Goal: Task Accomplishment & Management: Manage account settings

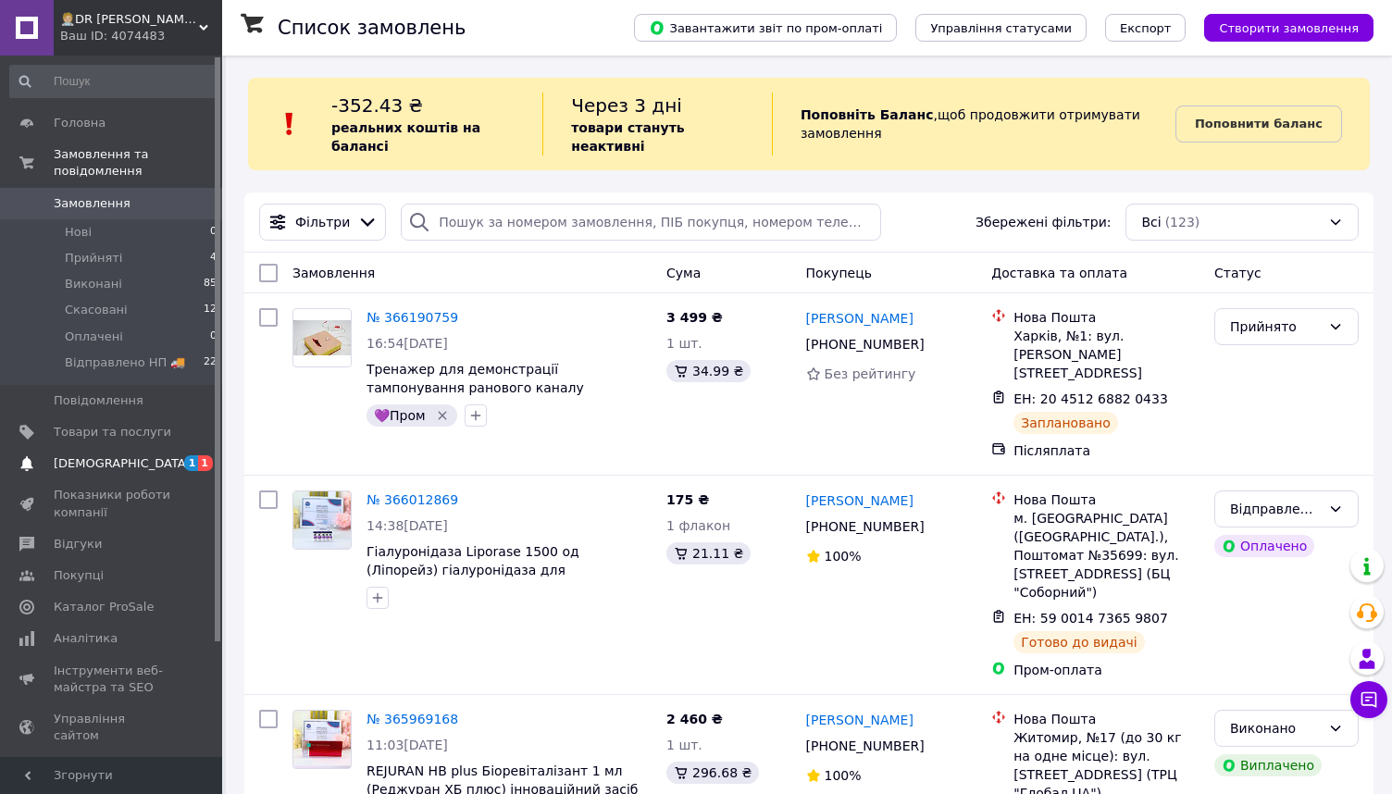
click at [114, 461] on span "[DEMOGRAPHIC_DATA]" at bounding box center [122, 463] width 137 height 17
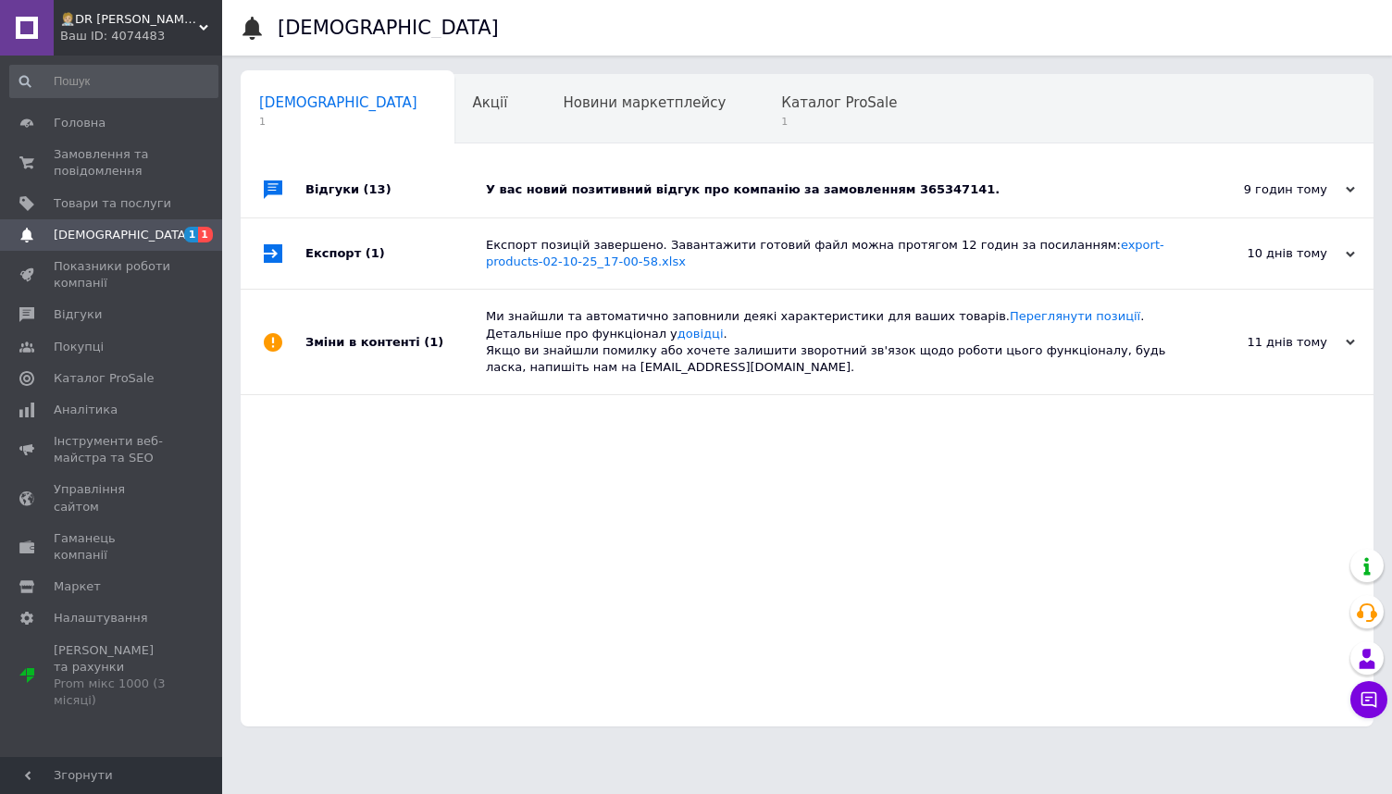
click at [759, 67] on div "Сповіщення Сповіщення 1 Акції 0 Новини маркетплейсу 0 Каталог ProSale 1 Навчанн…" at bounding box center [806, 372] width 1169 height 745
click at [781, 98] on span "Каталог ProSale" at bounding box center [839, 102] width 116 height 17
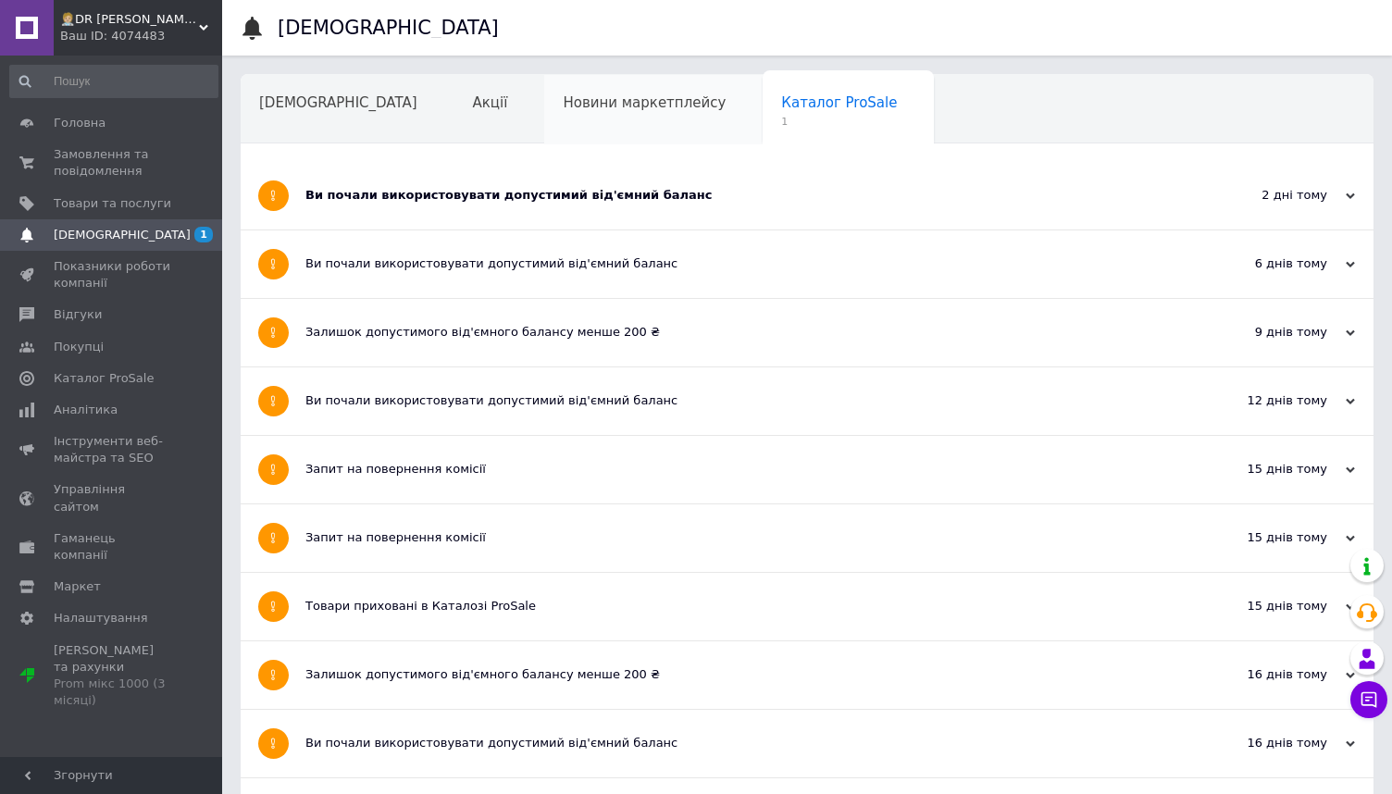
click at [563, 101] on span "Новини маркетплейсу" at bounding box center [644, 102] width 163 height 17
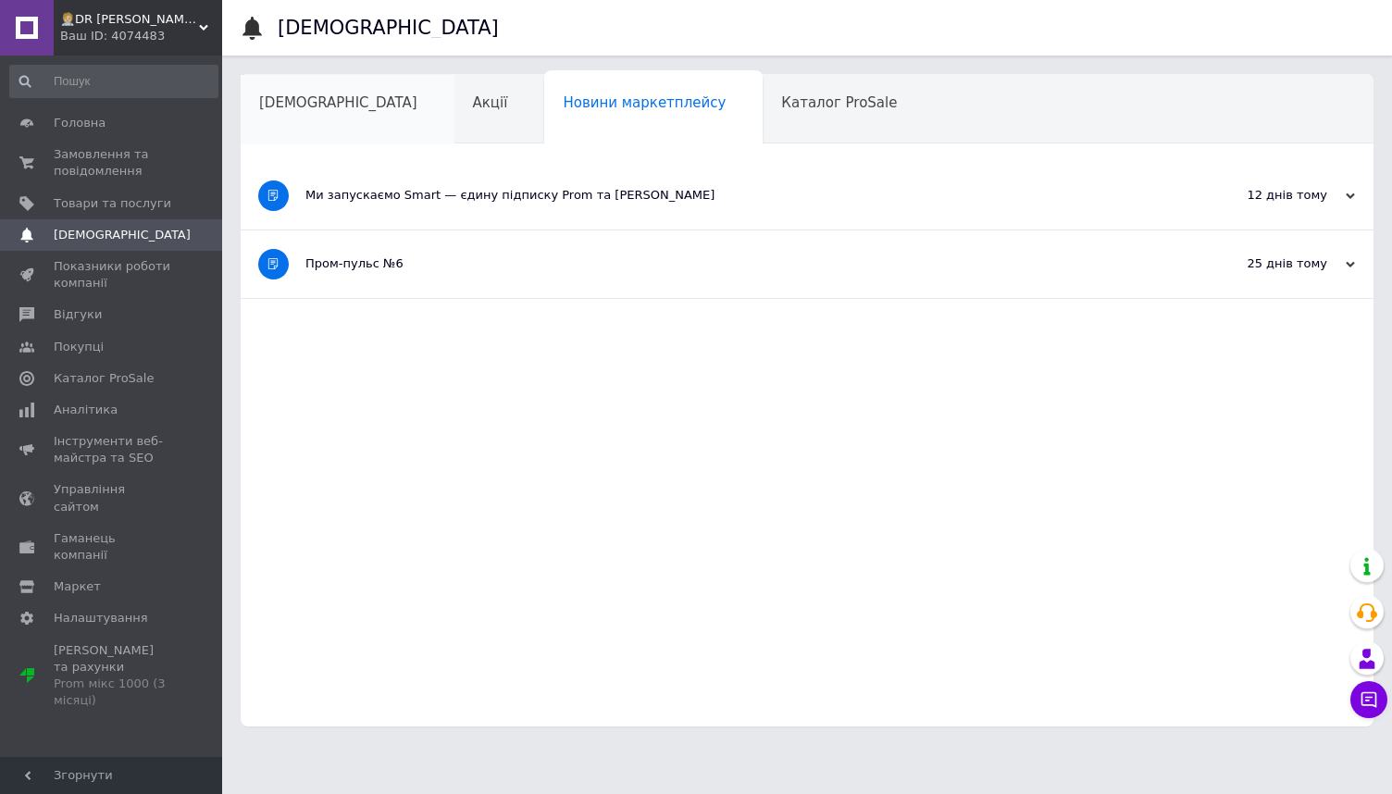
click at [305, 90] on div "[DEMOGRAPHIC_DATA]" at bounding box center [348, 110] width 214 height 70
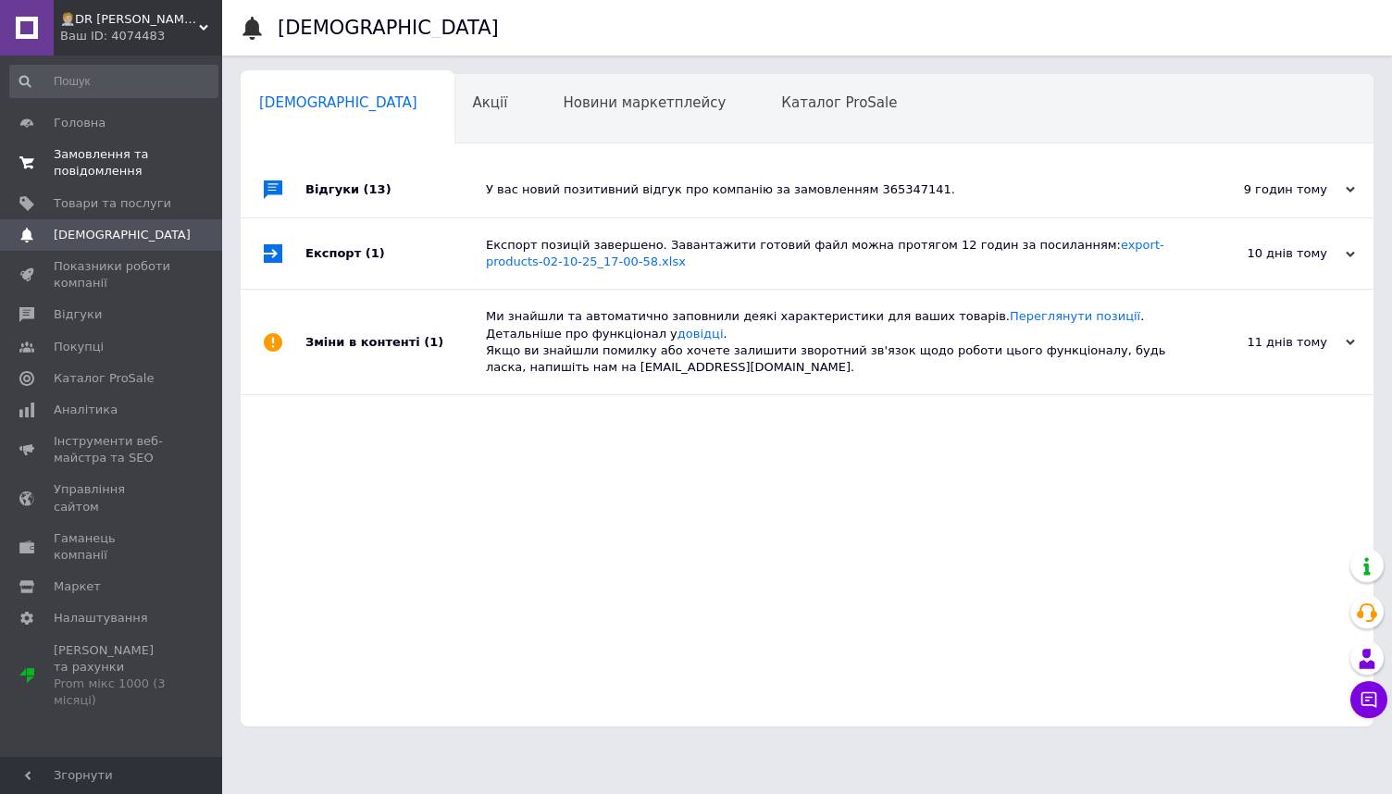
click at [161, 164] on span "Замовлення та повідомлення" at bounding box center [113, 162] width 118 height 33
